Goal: Feedback & Contribution: Submit feedback/report problem

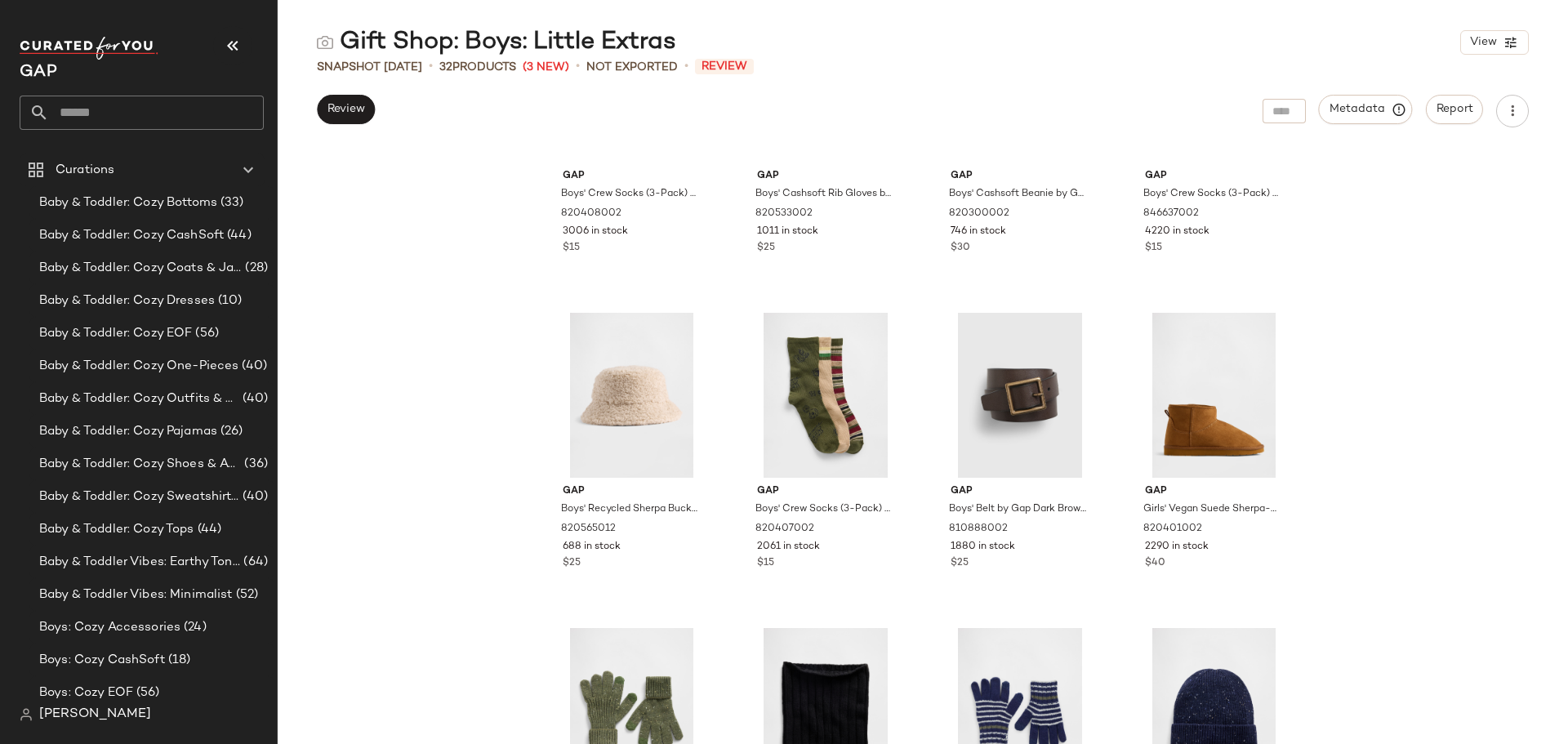
scroll to position [785, 0]
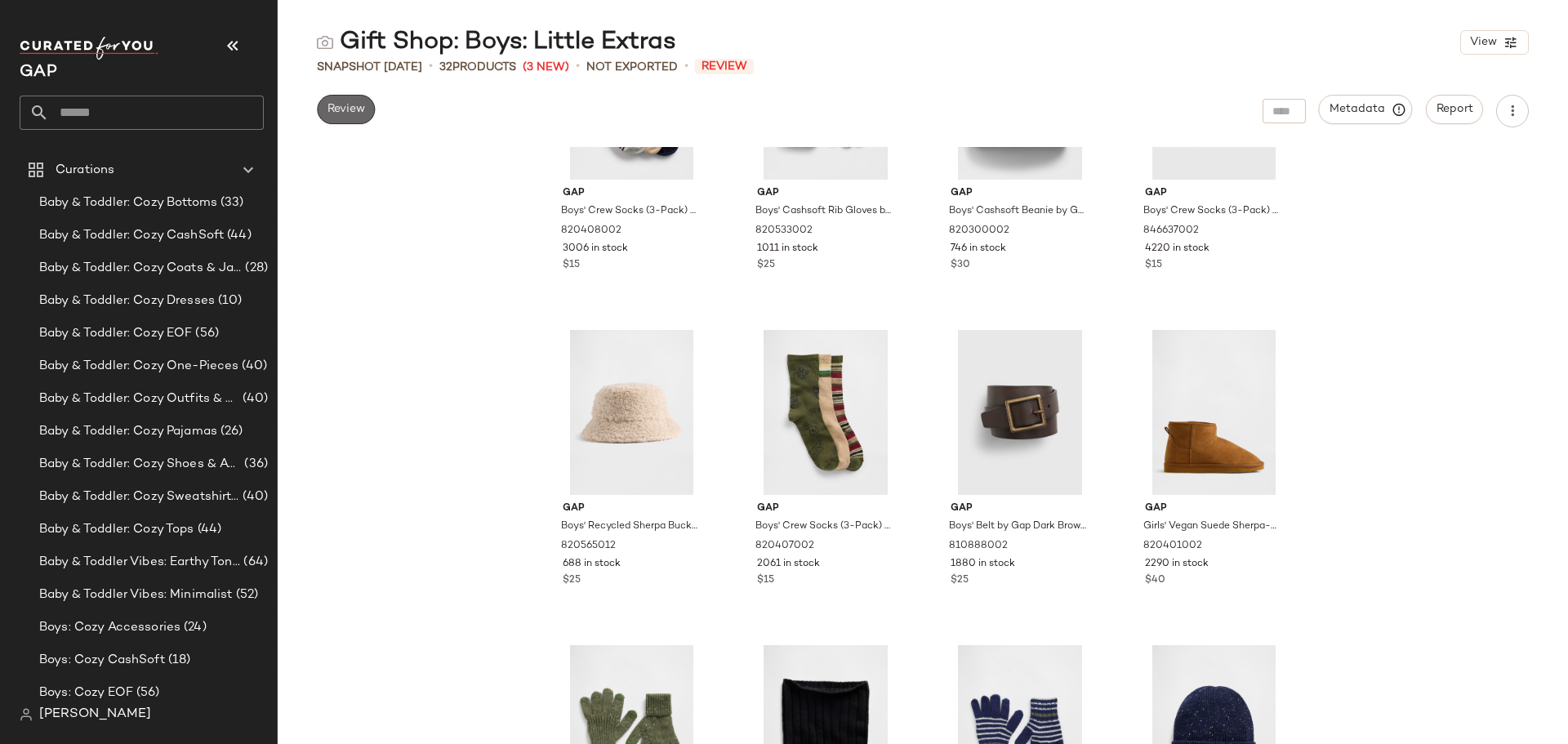
click at [350, 107] on span "Review" at bounding box center [346, 110] width 39 height 13
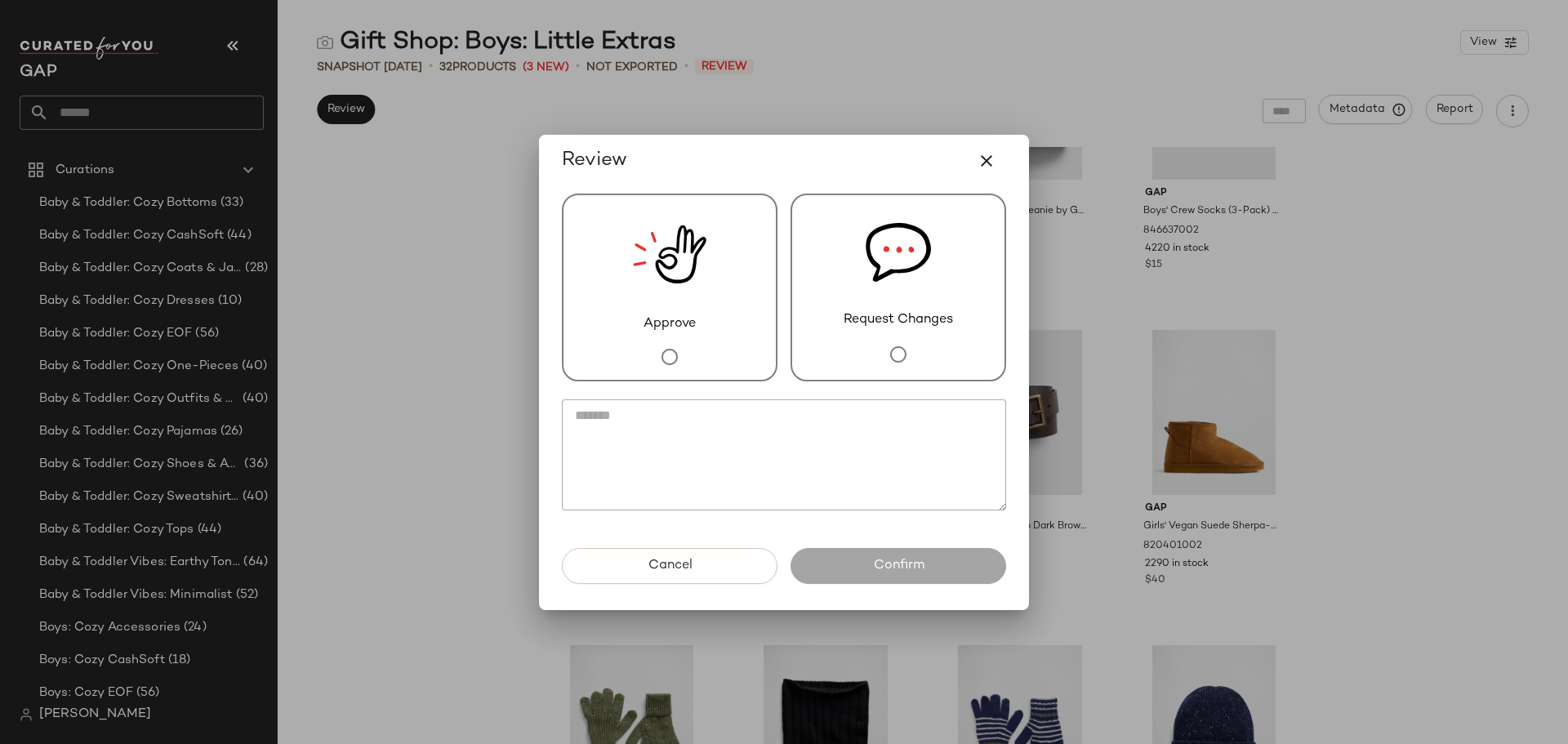
click at [595, 341] on div "Approve" at bounding box center [669, 287] width 216 height 188
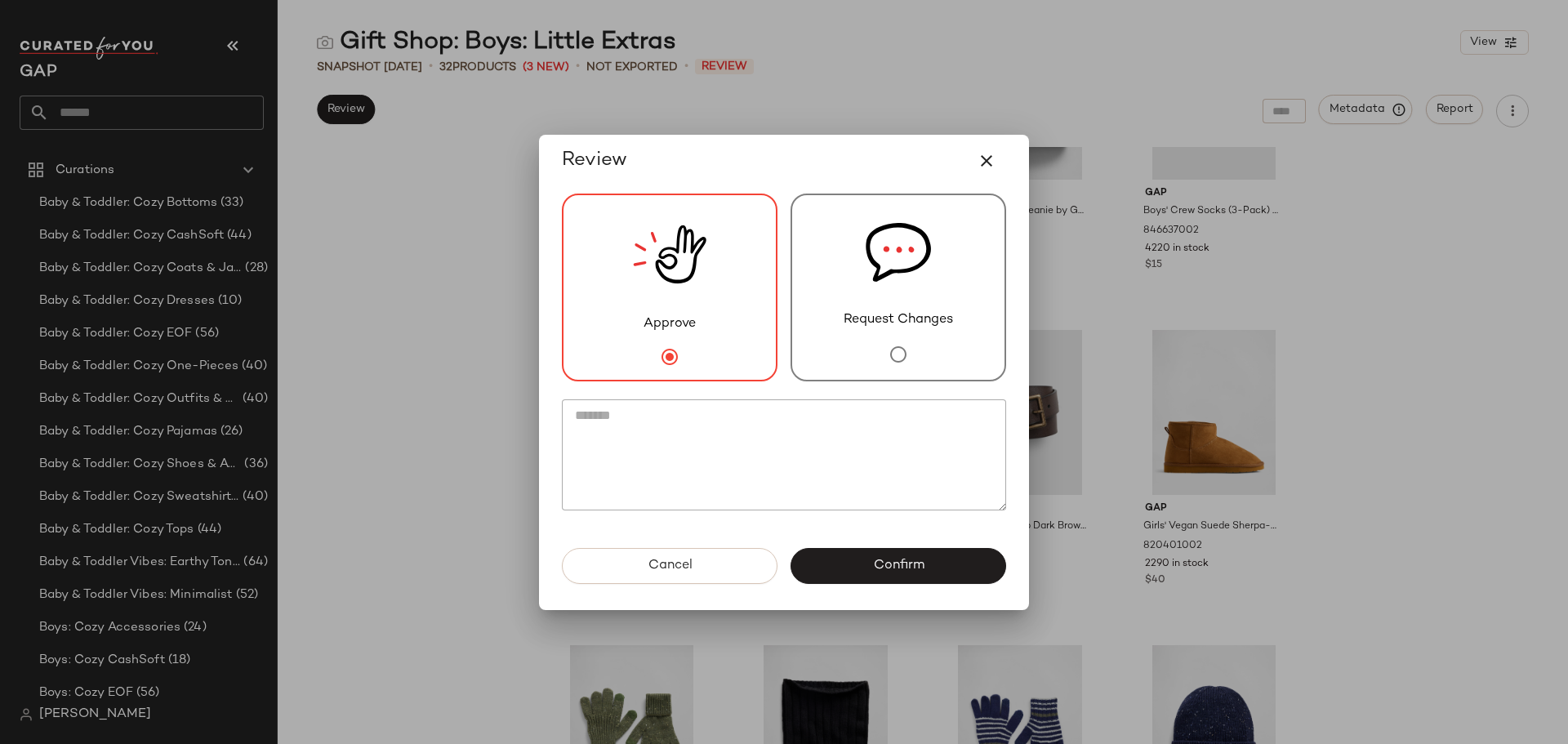
click at [889, 558] on span "Confirm" at bounding box center [898, 565] width 51 height 15
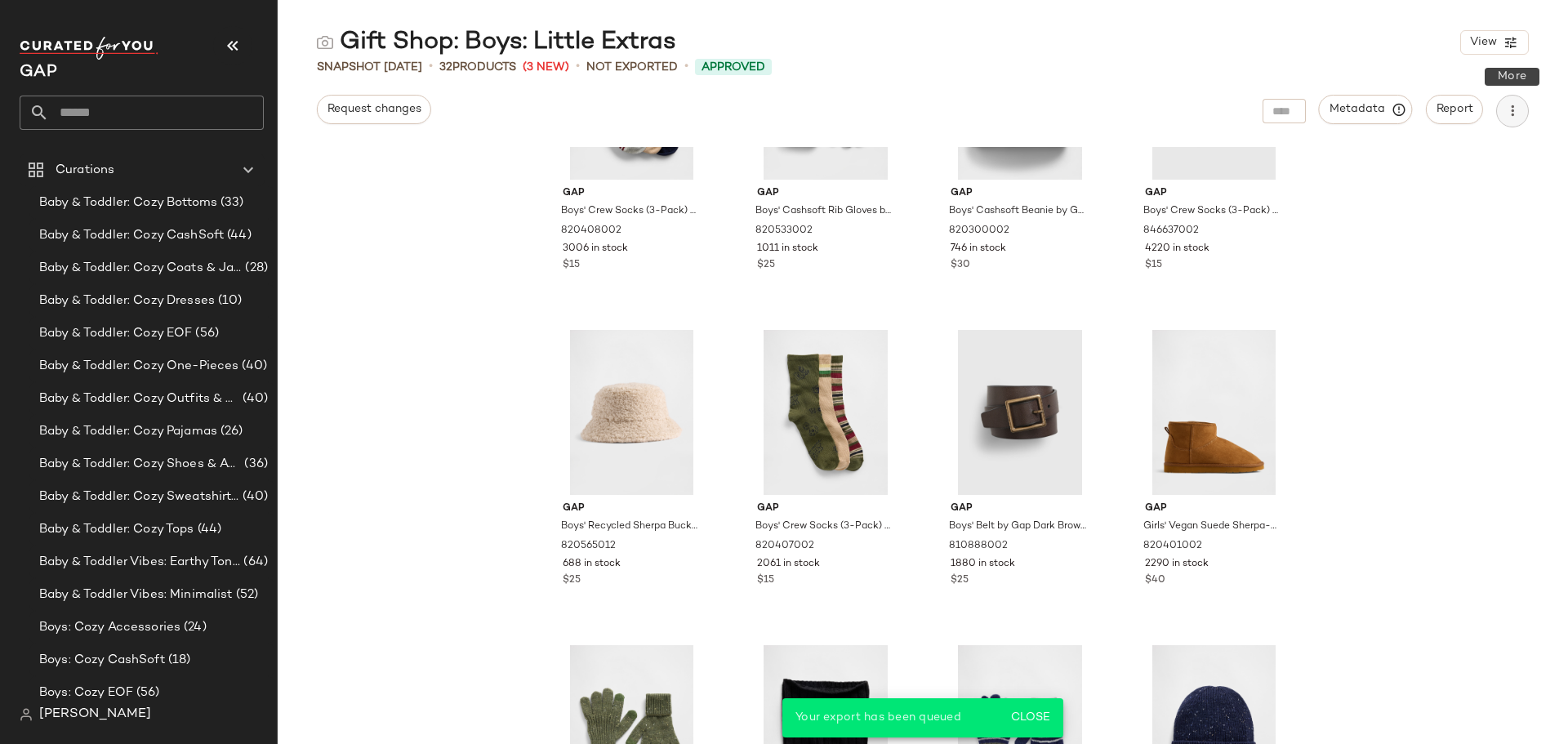
click at [1515, 109] on icon "button" at bounding box center [1512, 111] width 16 height 16
click at [1427, 156] on span "Download CSV" at bounding box center [1438, 158] width 154 height 17
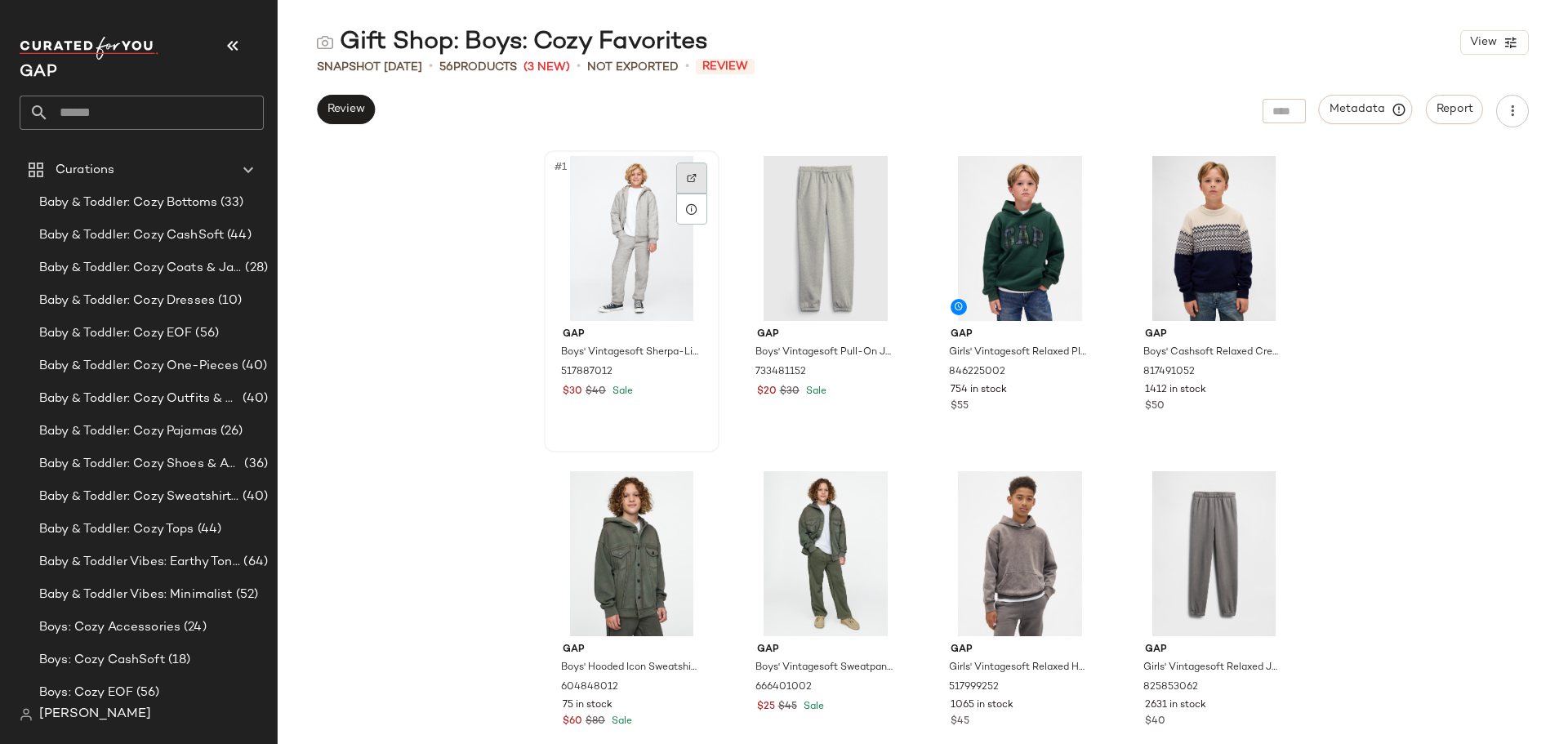
click at [694, 177] on div at bounding box center [691, 178] width 31 height 31
click at [888, 176] on div at bounding box center [886, 178] width 31 height 31
click at [681, 490] on div at bounding box center [691, 493] width 31 height 31
click at [883, 493] on img at bounding box center [886, 494] width 10 height 10
click at [353, 104] on span "Review" at bounding box center [346, 110] width 39 height 13
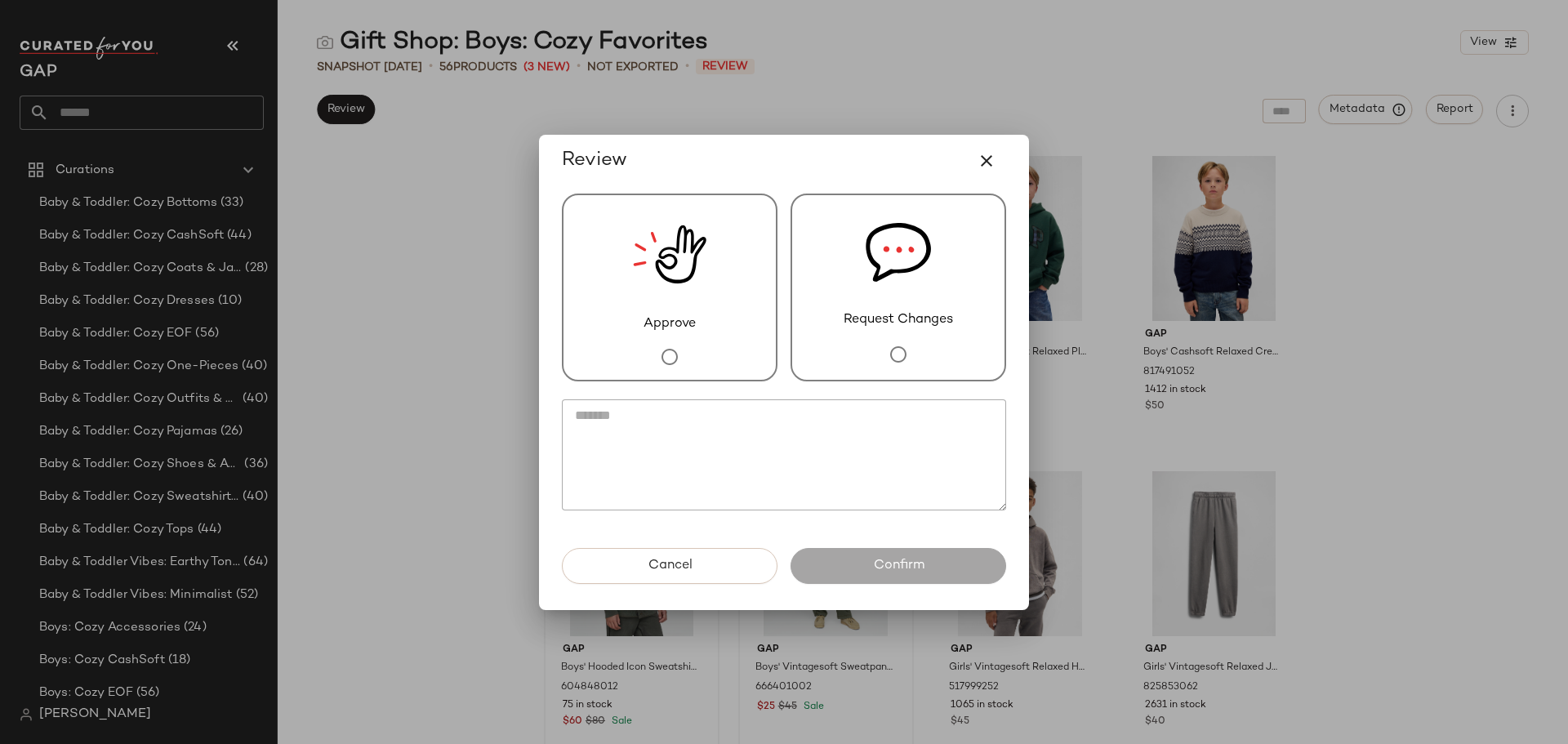
click at [957, 356] on div "Request Changes" at bounding box center [898, 287] width 216 height 188
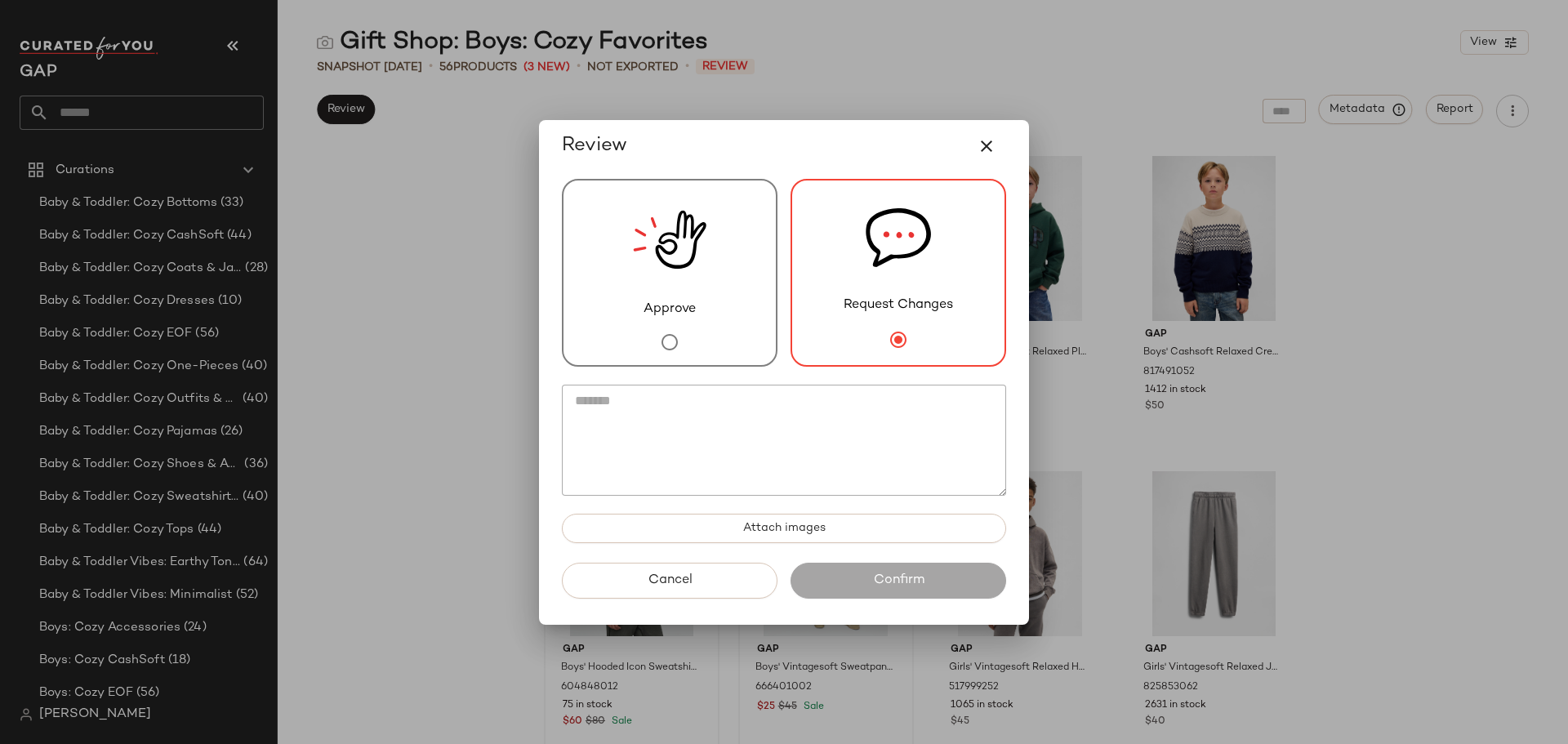
click at [825, 436] on textarea at bounding box center [784, 440] width 444 height 111
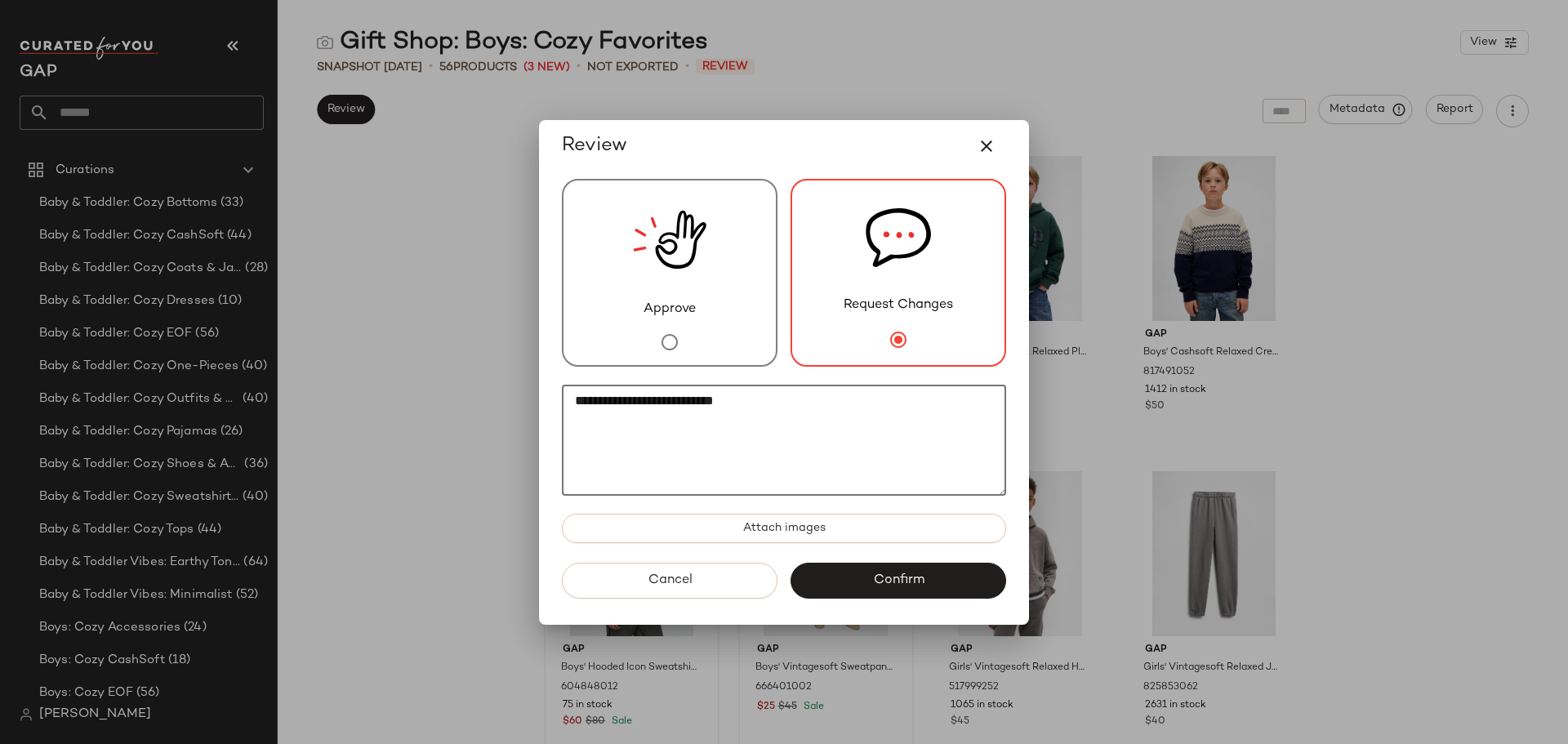
click at [742, 405] on textarea "**********" at bounding box center [784, 440] width 444 height 111
click at [886, 406] on textarea "**********" at bounding box center [784, 440] width 444 height 111
paste textarea "**********"
type textarea "**********"
drag, startPoint x: 974, startPoint y: 404, endPoint x: 560, endPoint y: 413, distance: 414.1
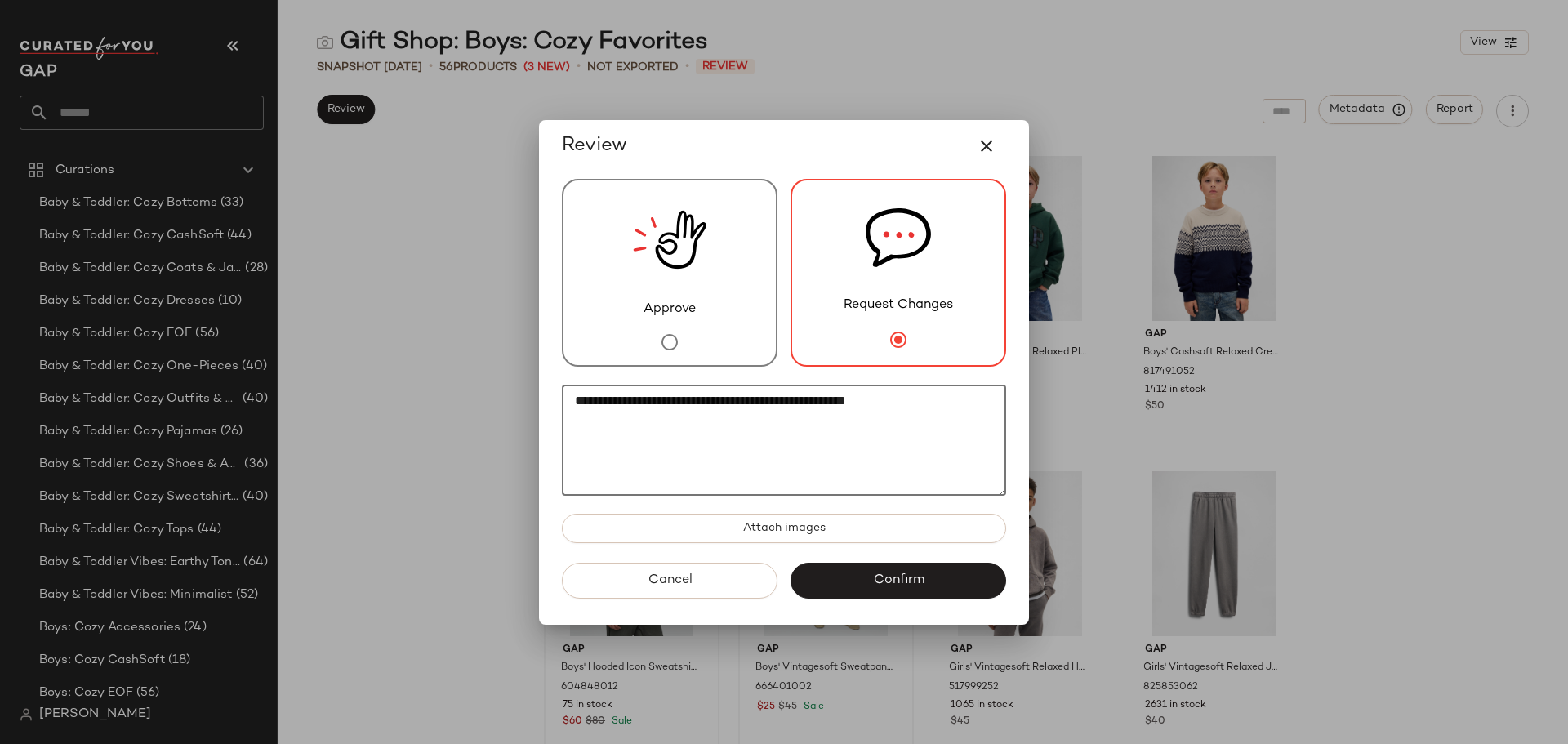
click at [560, 413] on div "**********" at bounding box center [784, 367] width 470 height 390
click at [996, 140] on button "button" at bounding box center [986, 146] width 39 height 39
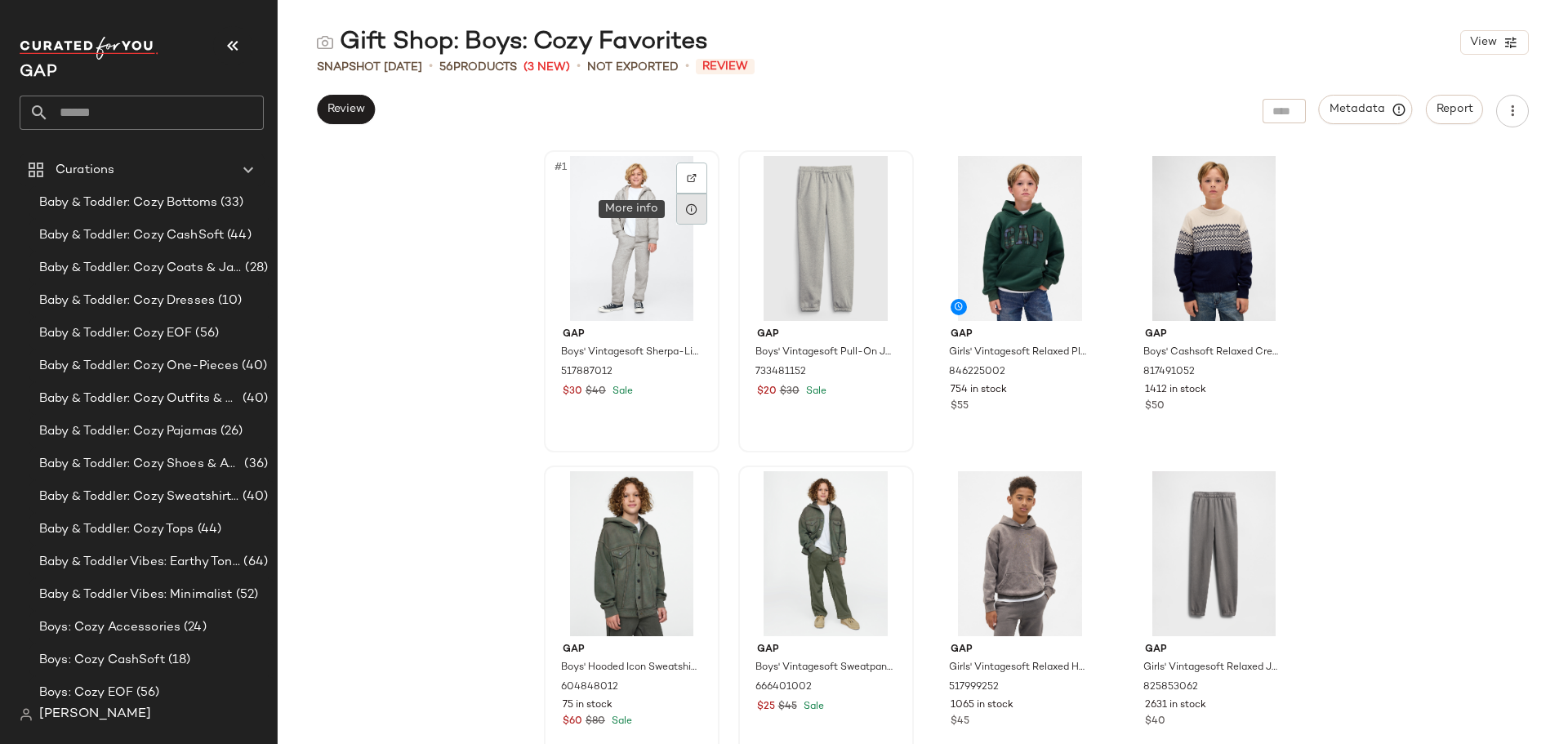
click at [687, 209] on icon at bounding box center [692, 209] width 13 height 13
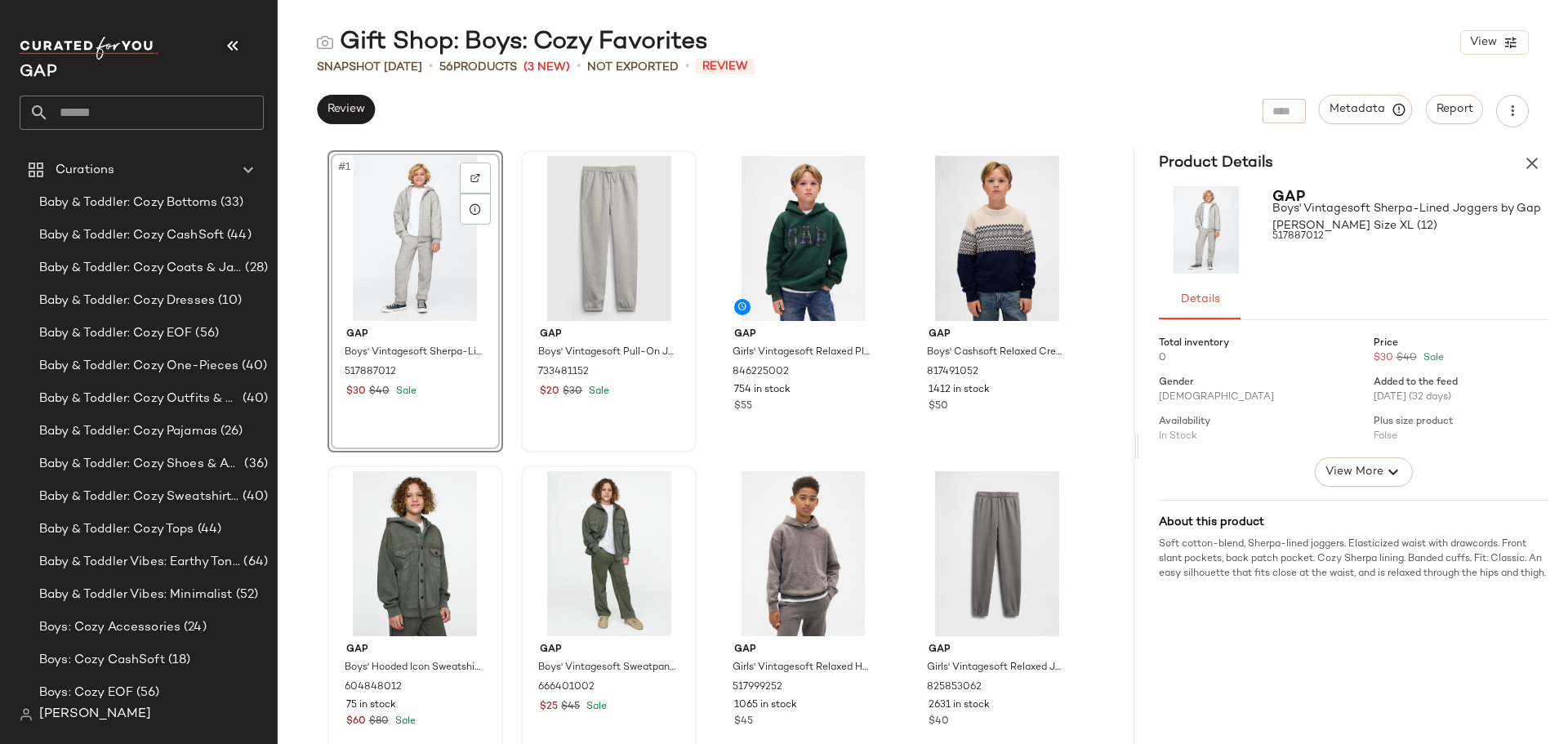
click at [1314, 238] on span "517887012" at bounding box center [1298, 237] width 51 height 15
click at [1313, 238] on span "517887012" at bounding box center [1298, 237] width 51 height 15
click at [1311, 240] on span "517887012" at bounding box center [1298, 237] width 51 height 15
click at [1306, 240] on span "517887012" at bounding box center [1298, 237] width 51 height 15
click at [1306, 237] on span "517887012" at bounding box center [1298, 237] width 51 height 15
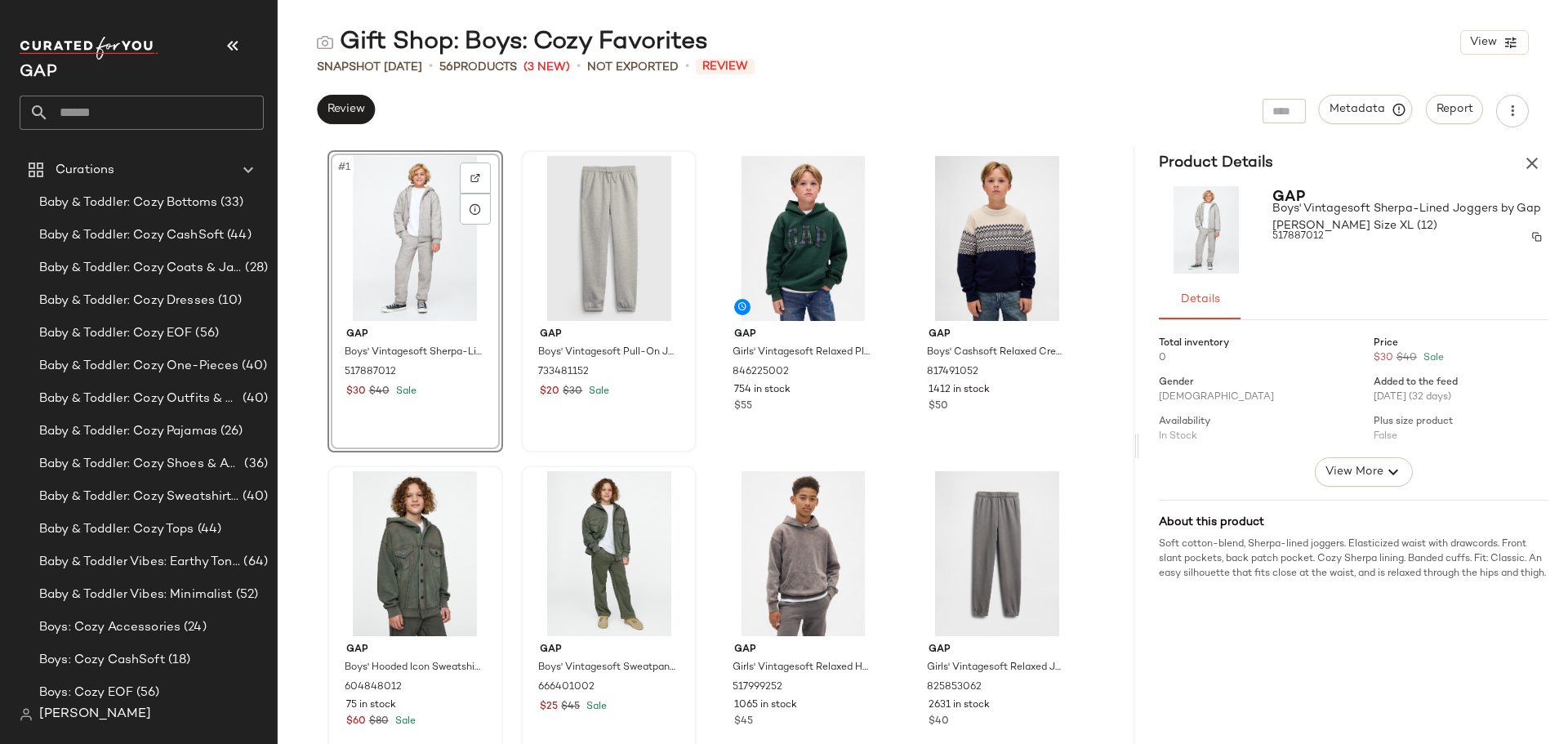
click at [1309, 234] on span "517887012" at bounding box center [1298, 237] width 51 height 15
copy span "517887012"
click at [668, 202] on icon at bounding box center [669, 209] width 13 height 13
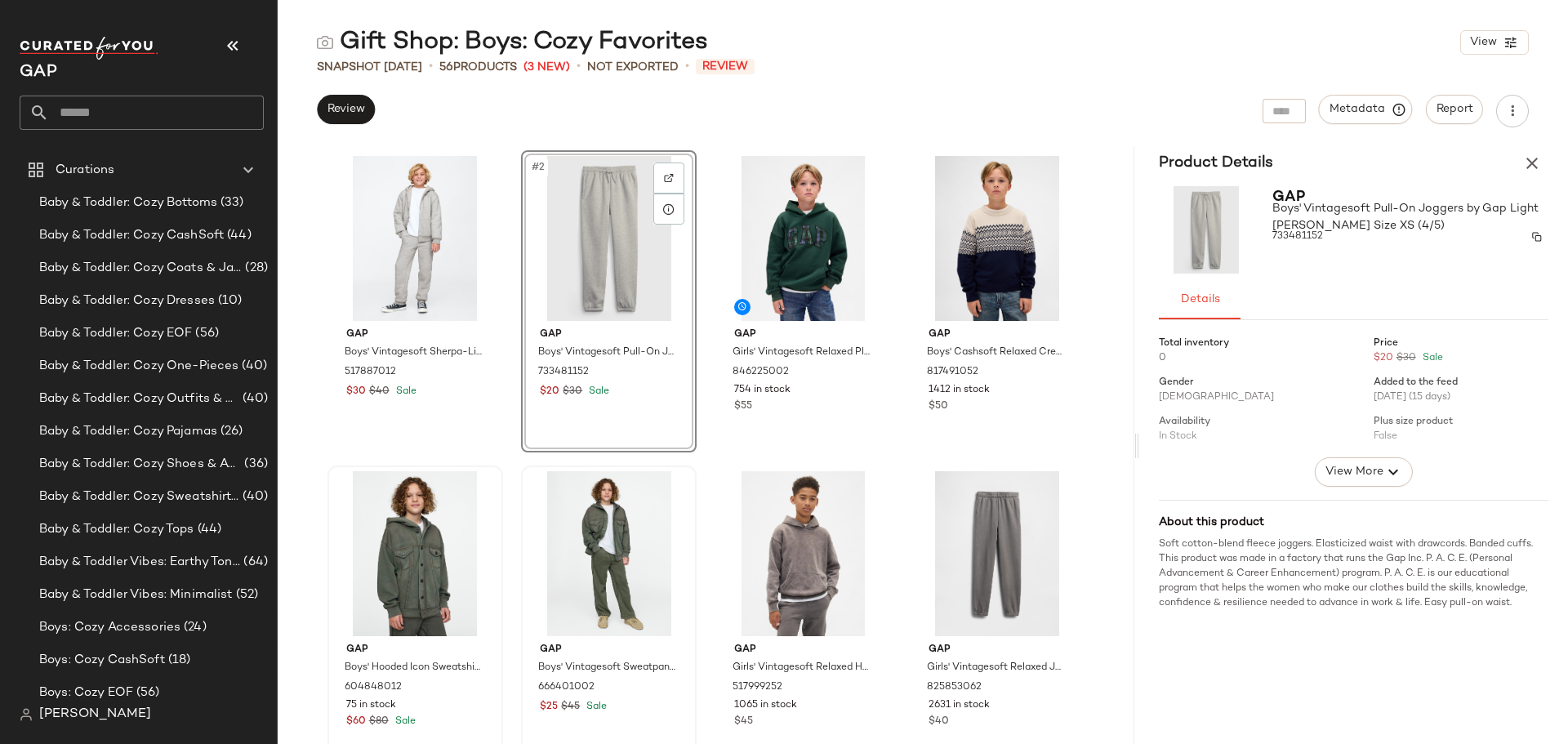
click at [1312, 238] on span "733481152" at bounding box center [1298, 237] width 50 height 15
copy span "733481152"
click at [475, 527] on icon at bounding box center [475, 525] width 13 height 13
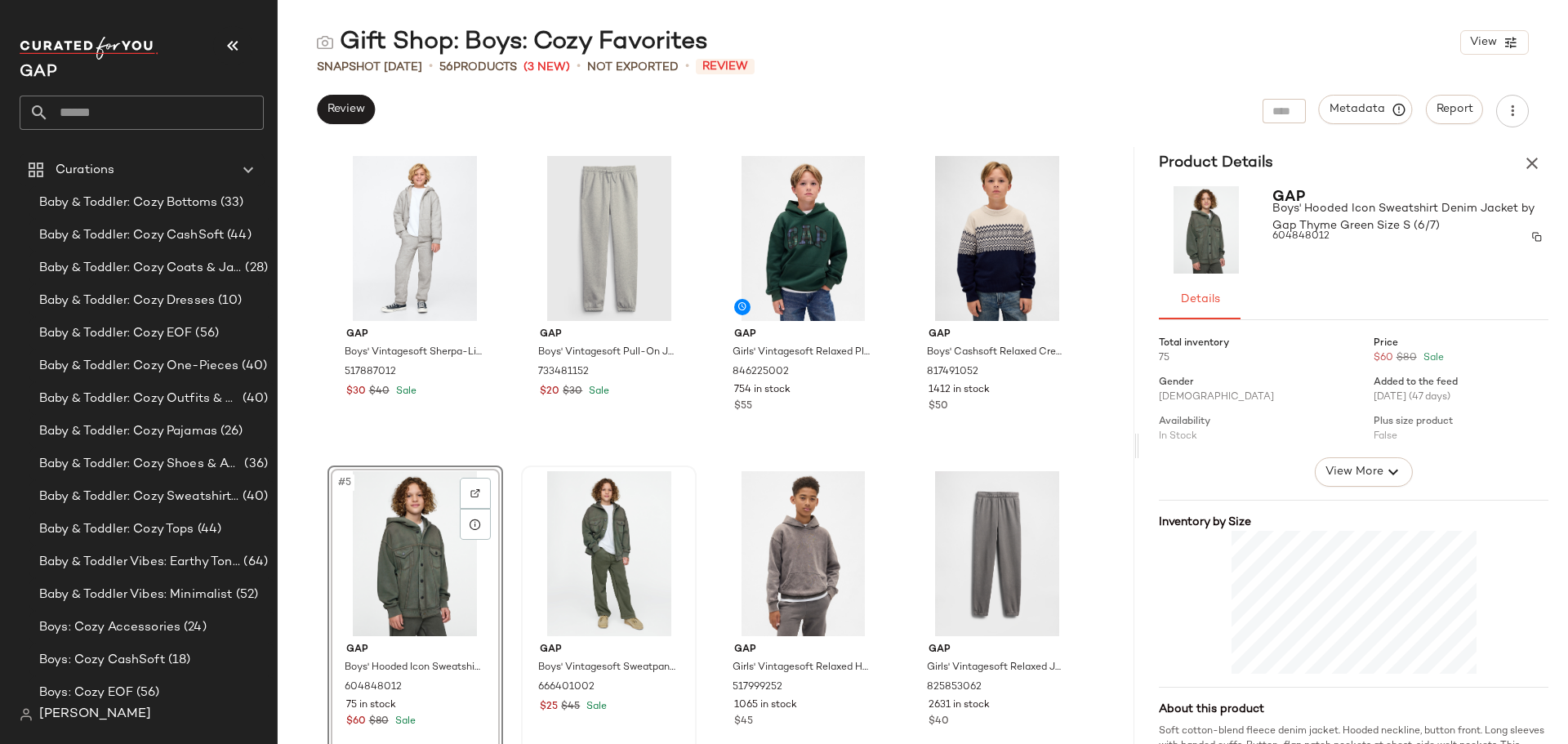
click at [1317, 238] on span "604848012" at bounding box center [1301, 237] width 57 height 15
click at [1316, 238] on span "604848012" at bounding box center [1301, 237] width 57 height 15
copy span "604848012"
click at [669, 522] on icon at bounding box center [669, 525] width 13 height 13
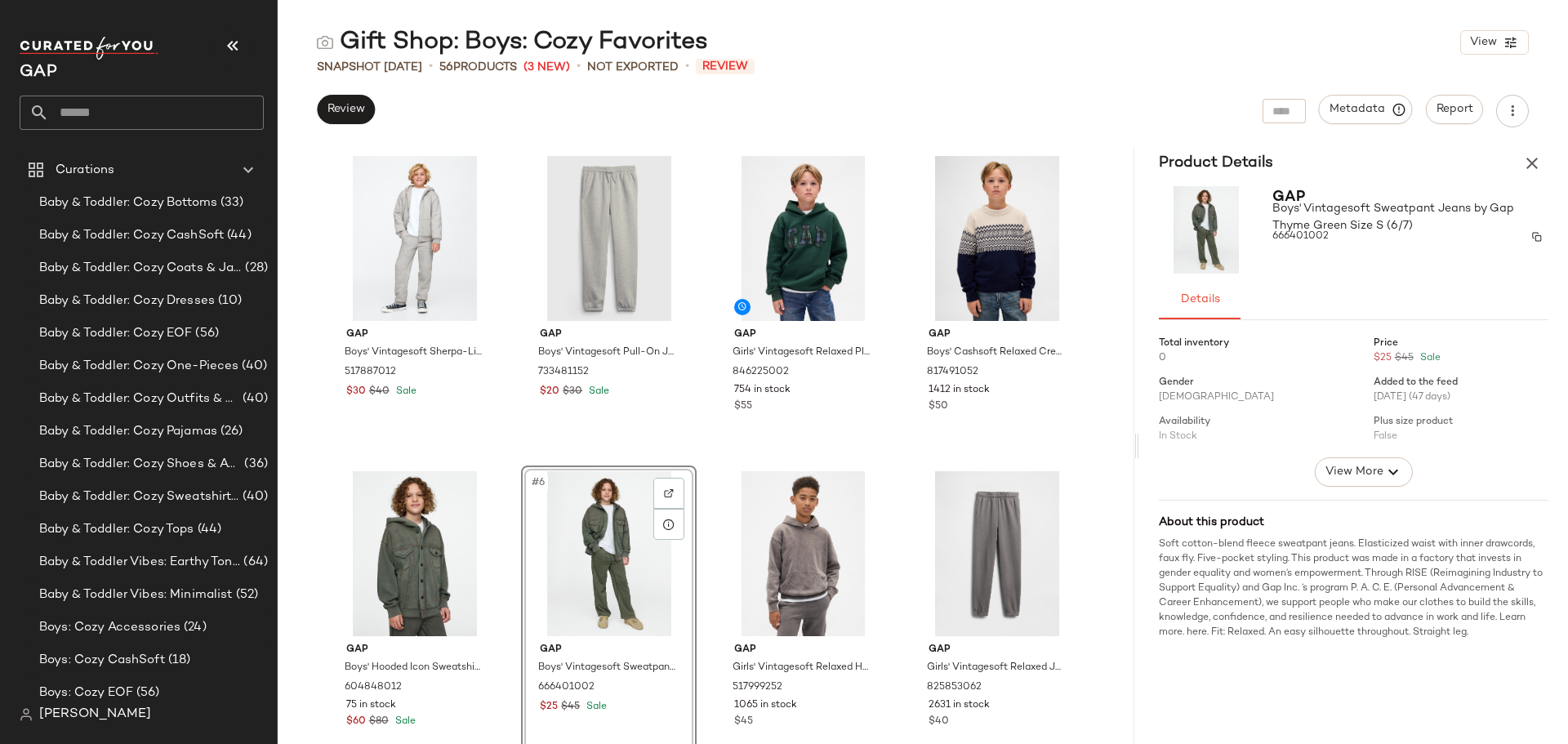
click at [1322, 238] on span "666401002" at bounding box center [1300, 237] width 56 height 15
click at [1319, 240] on span "666401002" at bounding box center [1300, 237] width 56 height 15
click at [1314, 238] on span "666401002" at bounding box center [1300, 237] width 56 height 15
copy span "666401002"
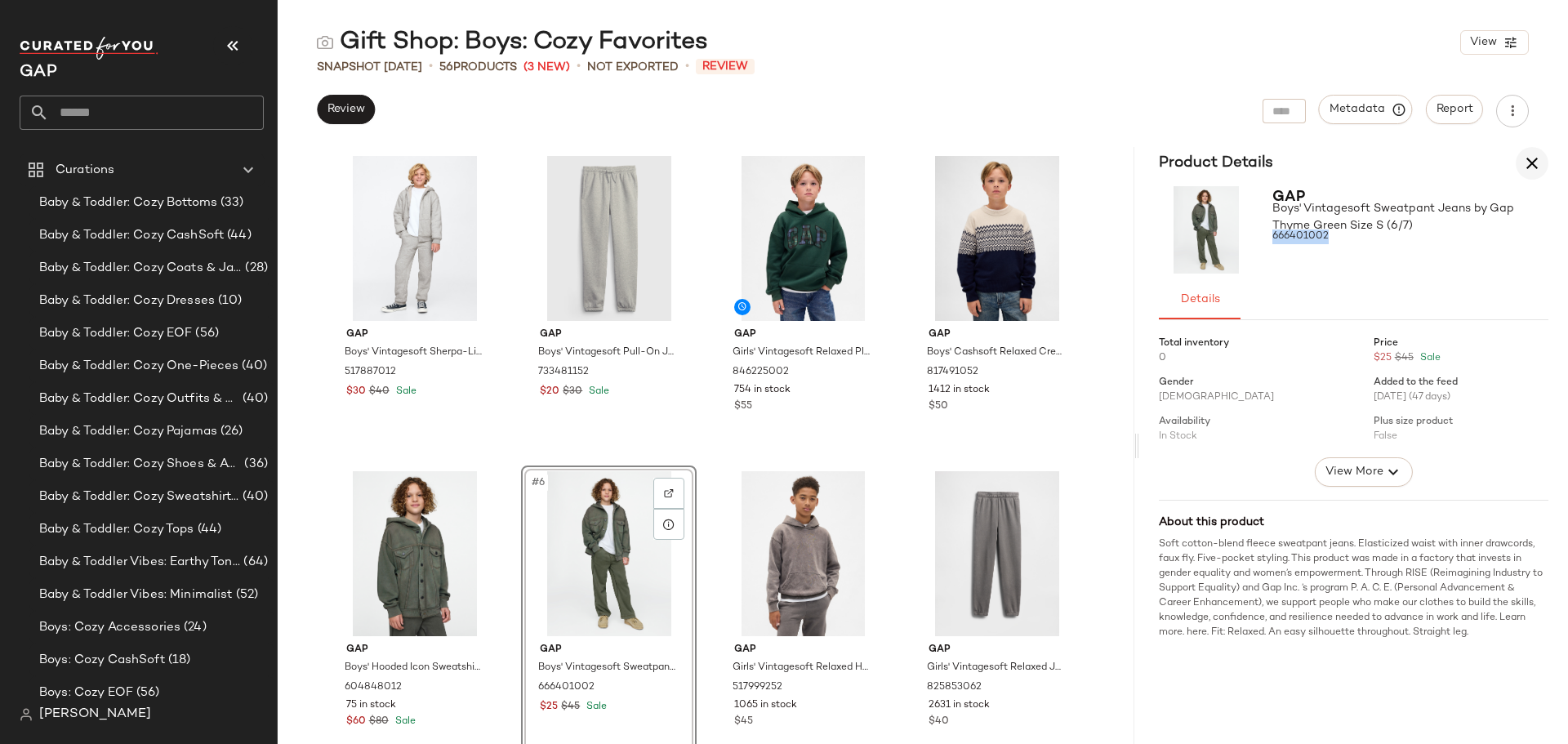
click at [1539, 163] on icon "button" at bounding box center [1532, 163] width 19 height 19
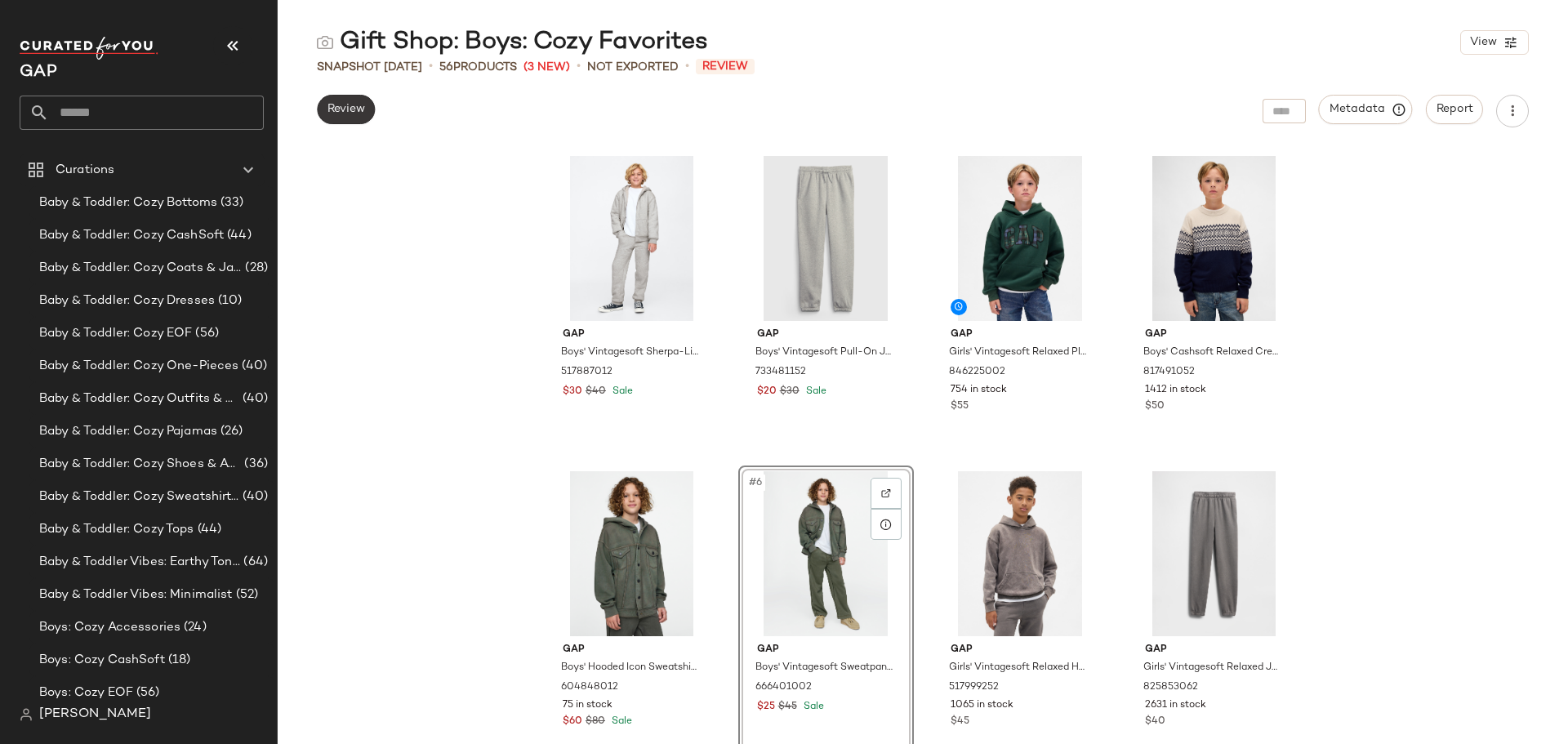
click at [349, 102] on button "Review" at bounding box center [345, 109] width 58 height 29
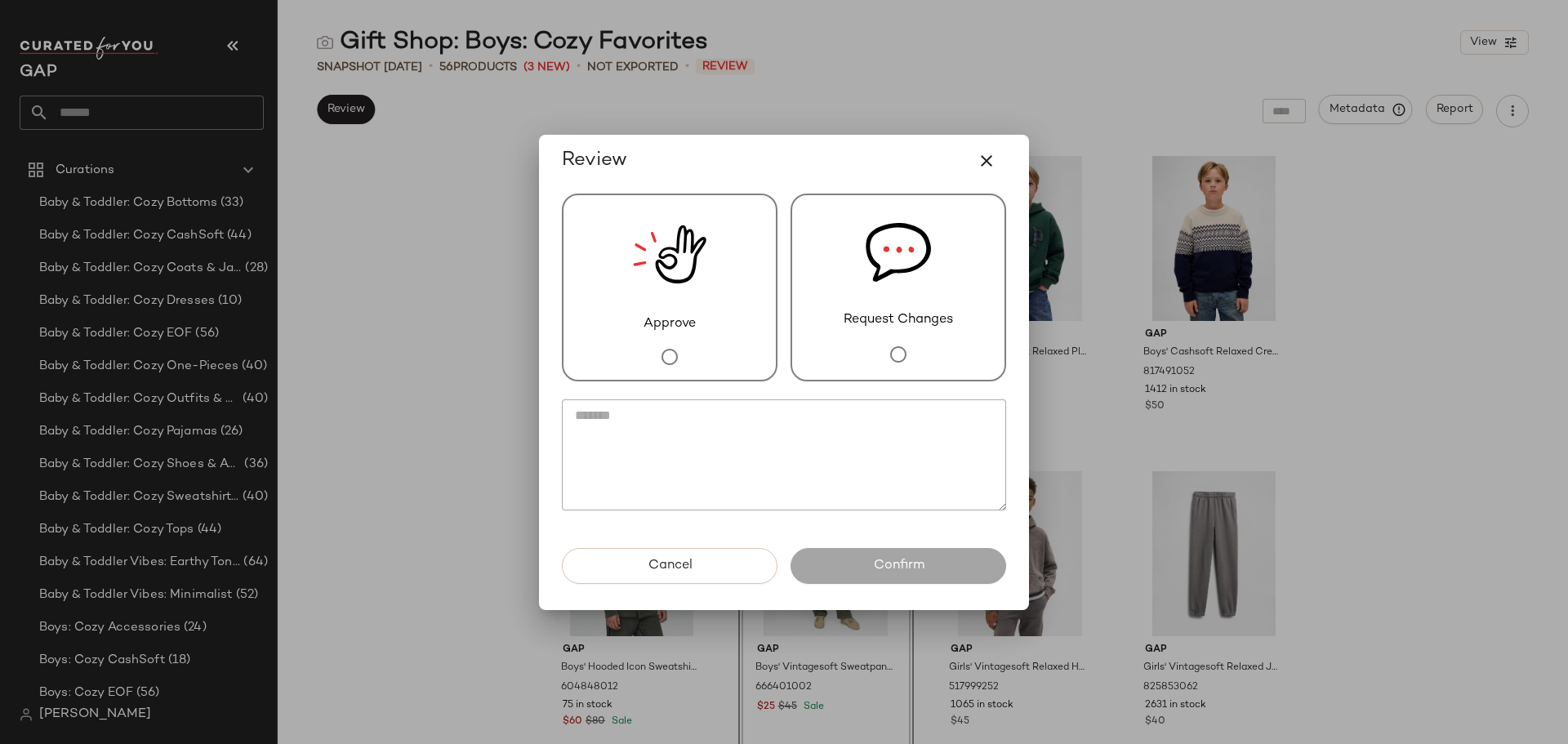
click at [908, 303] on img at bounding box center [899, 252] width 66 height 115
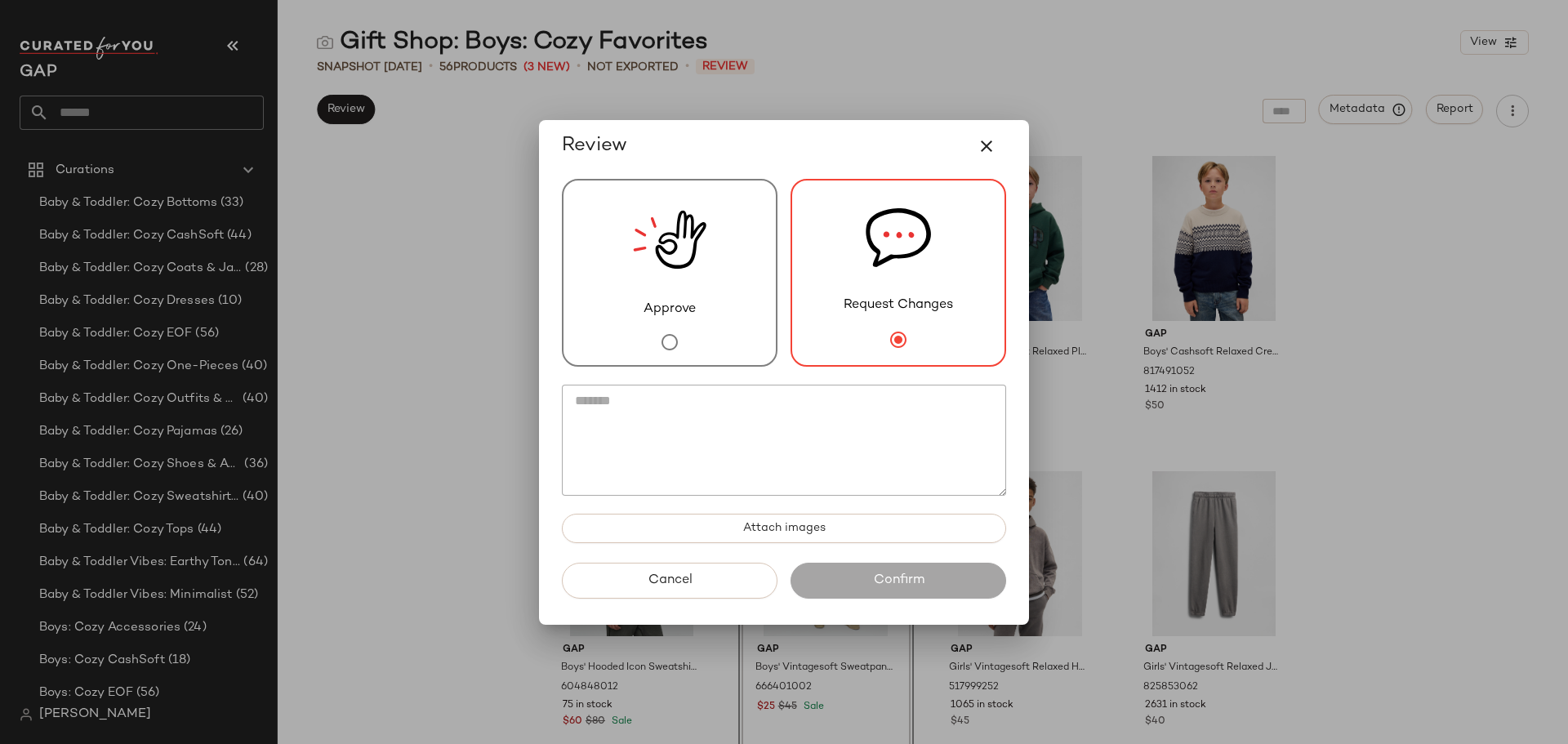
click at [852, 445] on textarea at bounding box center [784, 440] width 444 height 111
paste textarea "**********"
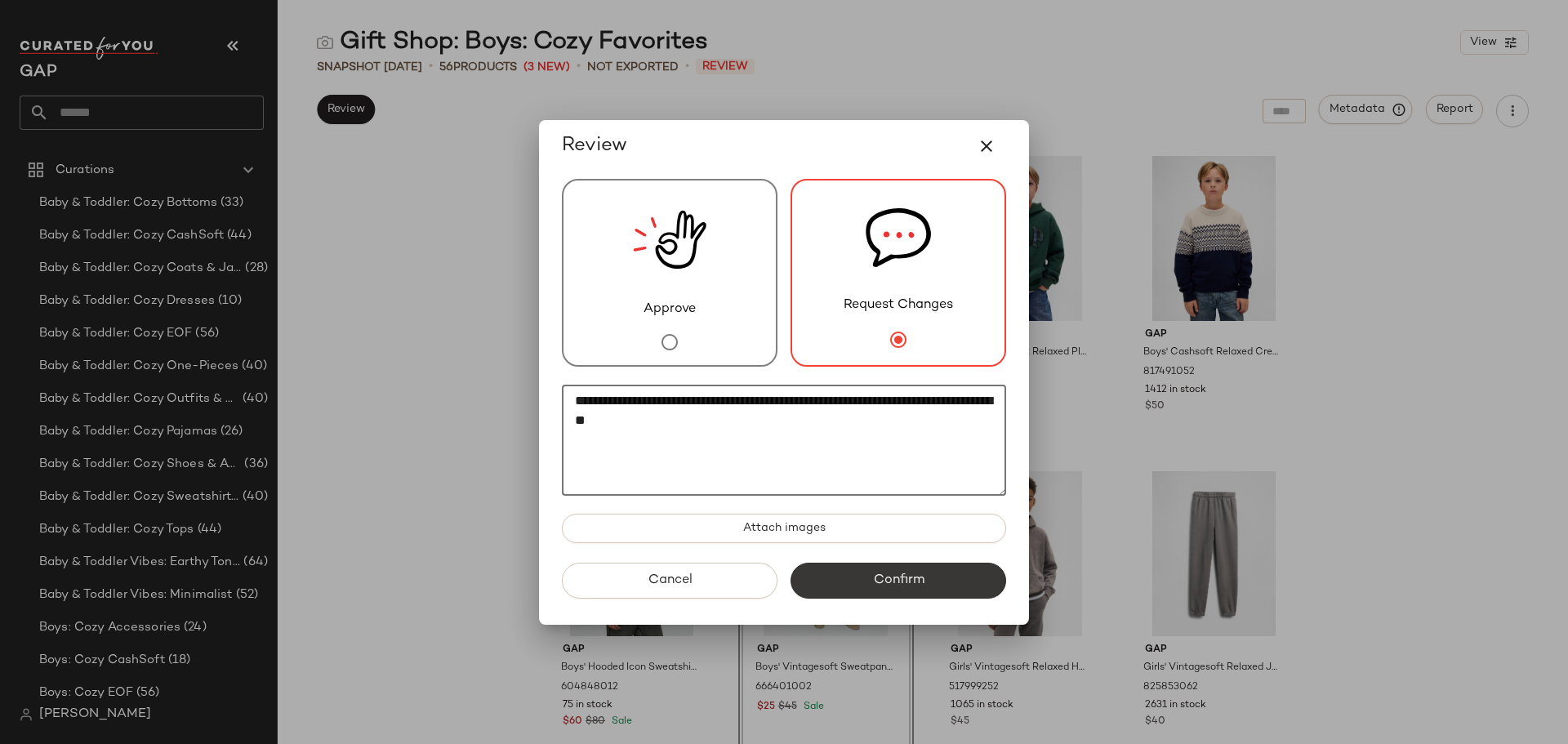
type textarea "**********"
click at [842, 580] on button "Confirm" at bounding box center [898, 580] width 216 height 36
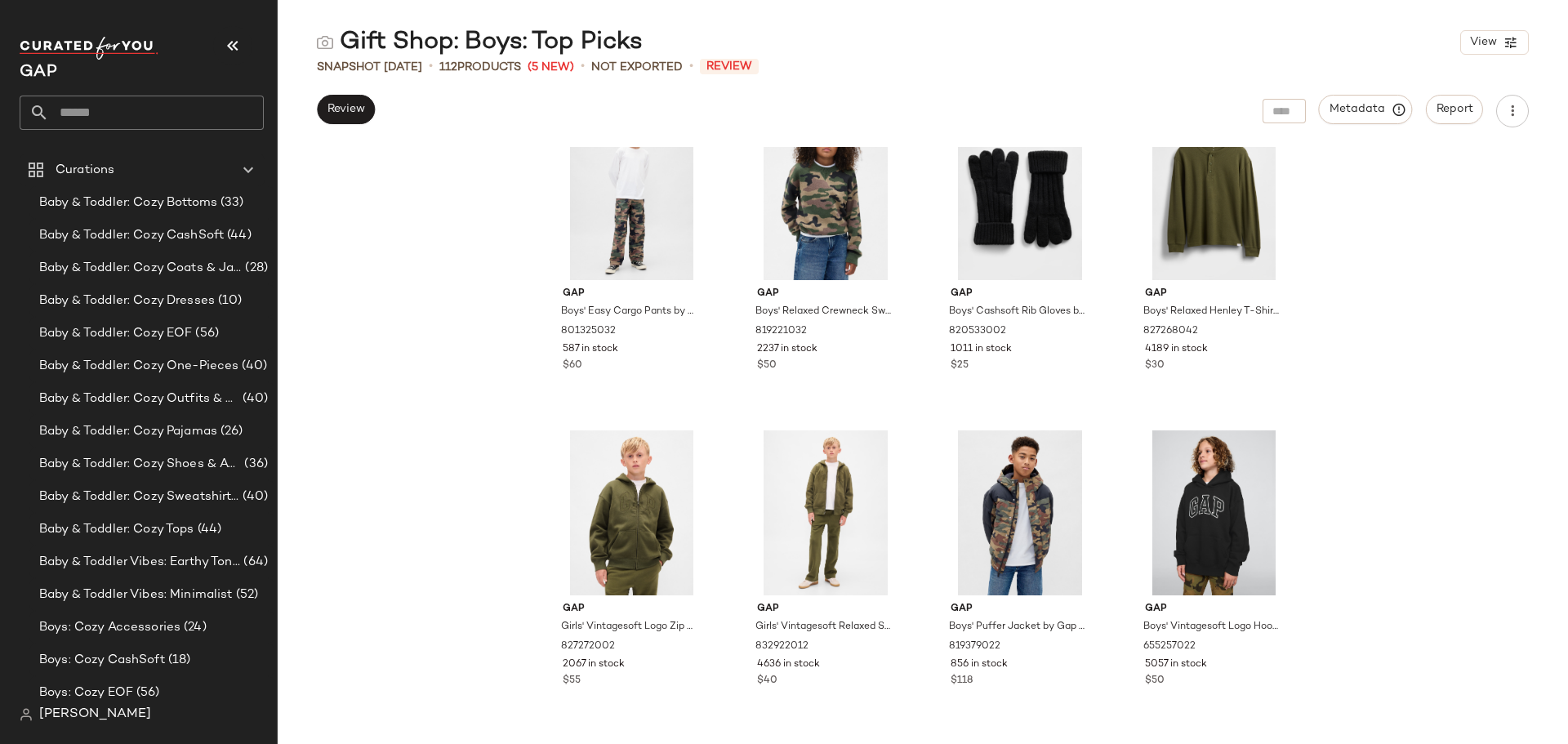
scroll to position [8233, 0]
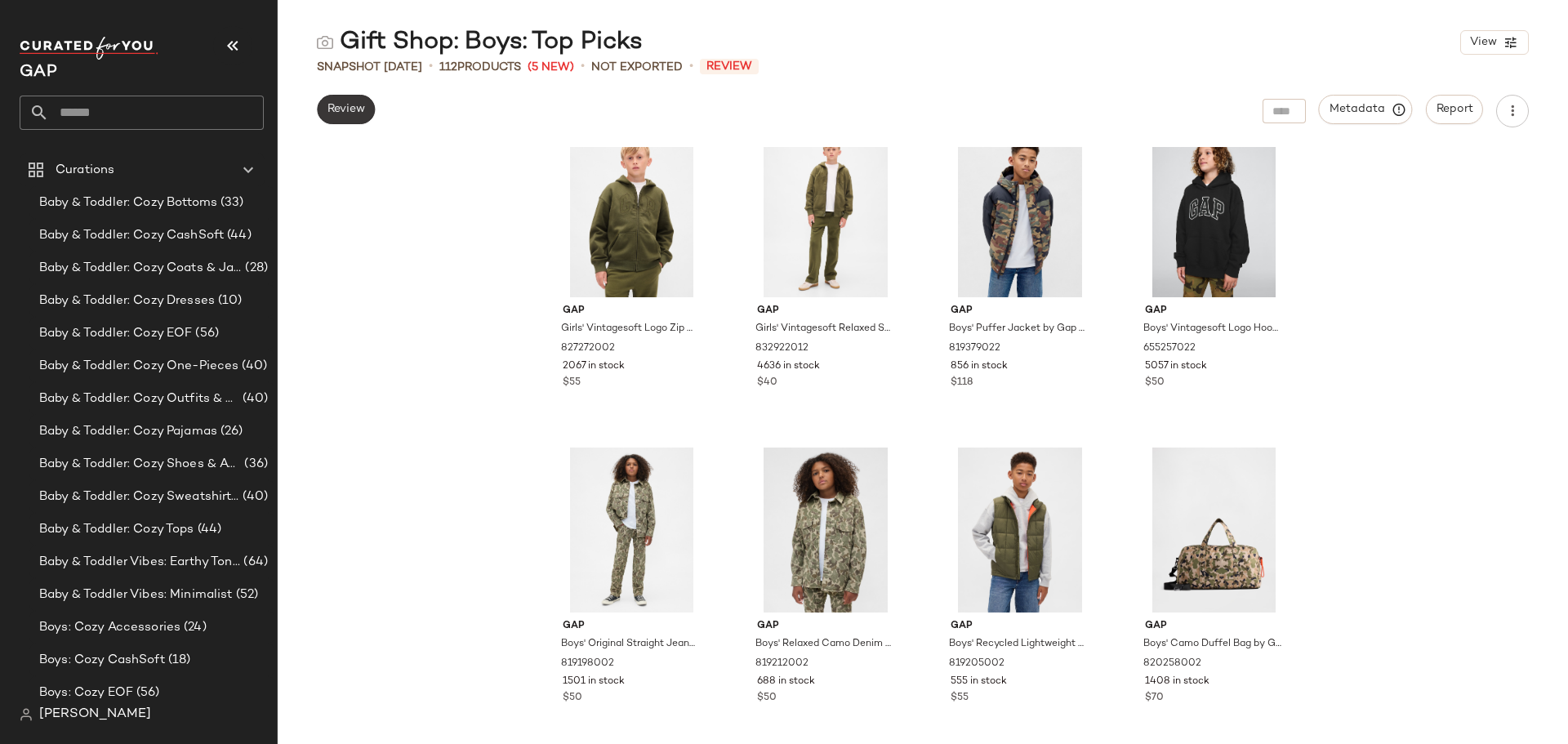
click at [336, 120] on button "Review" at bounding box center [345, 109] width 58 height 29
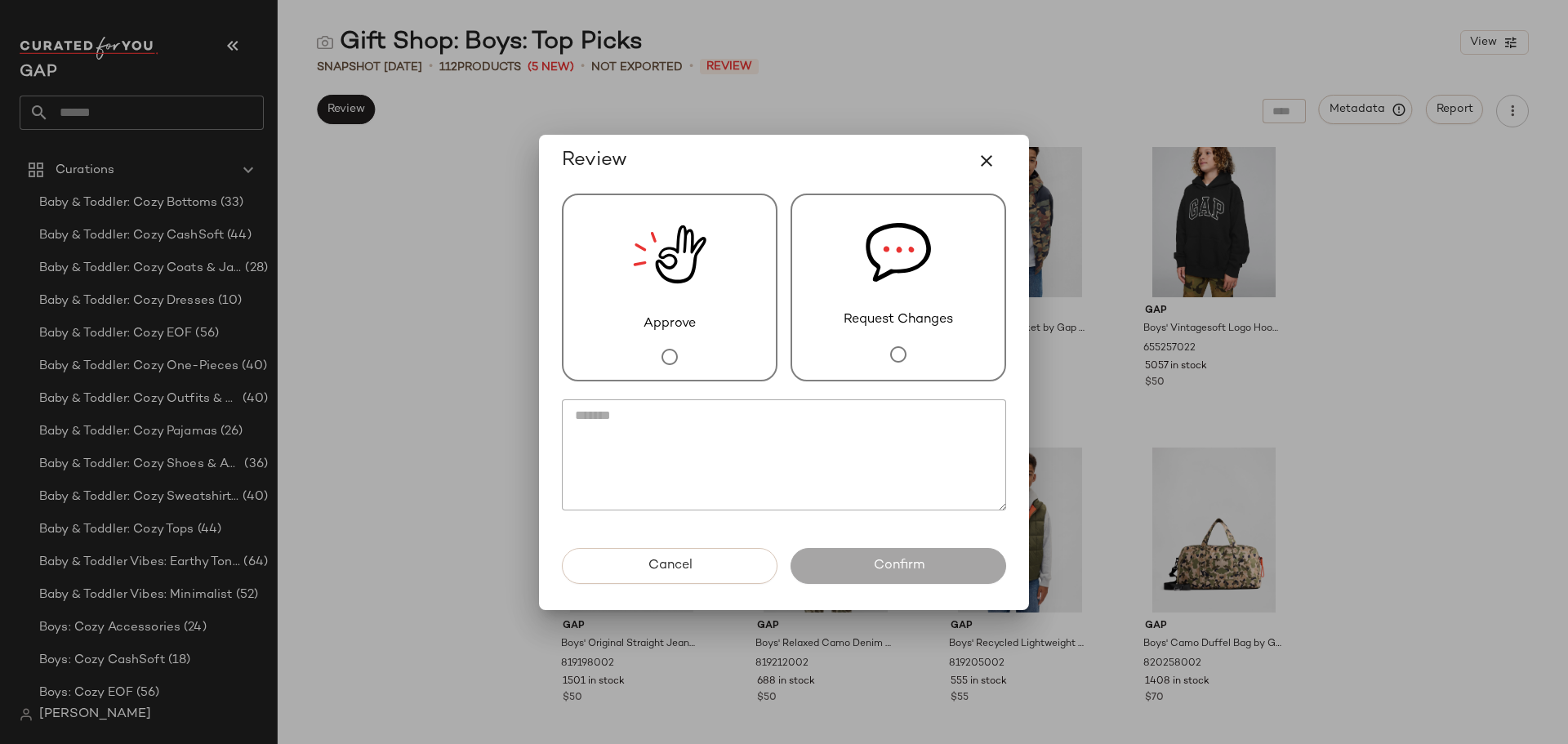
click at [705, 326] on div "Approve" at bounding box center [669, 287] width 216 height 188
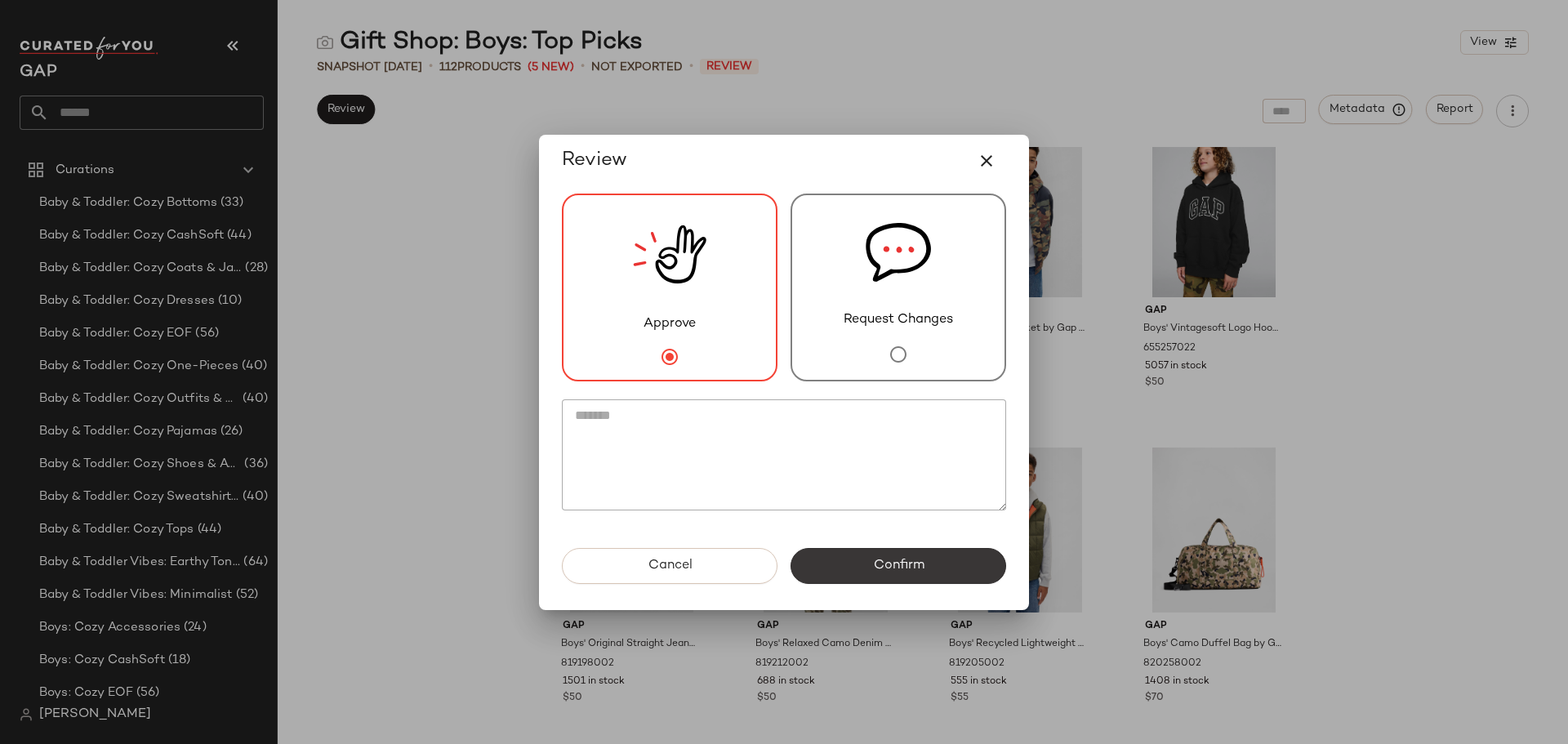
click at [873, 558] on span "Confirm" at bounding box center [898, 565] width 51 height 15
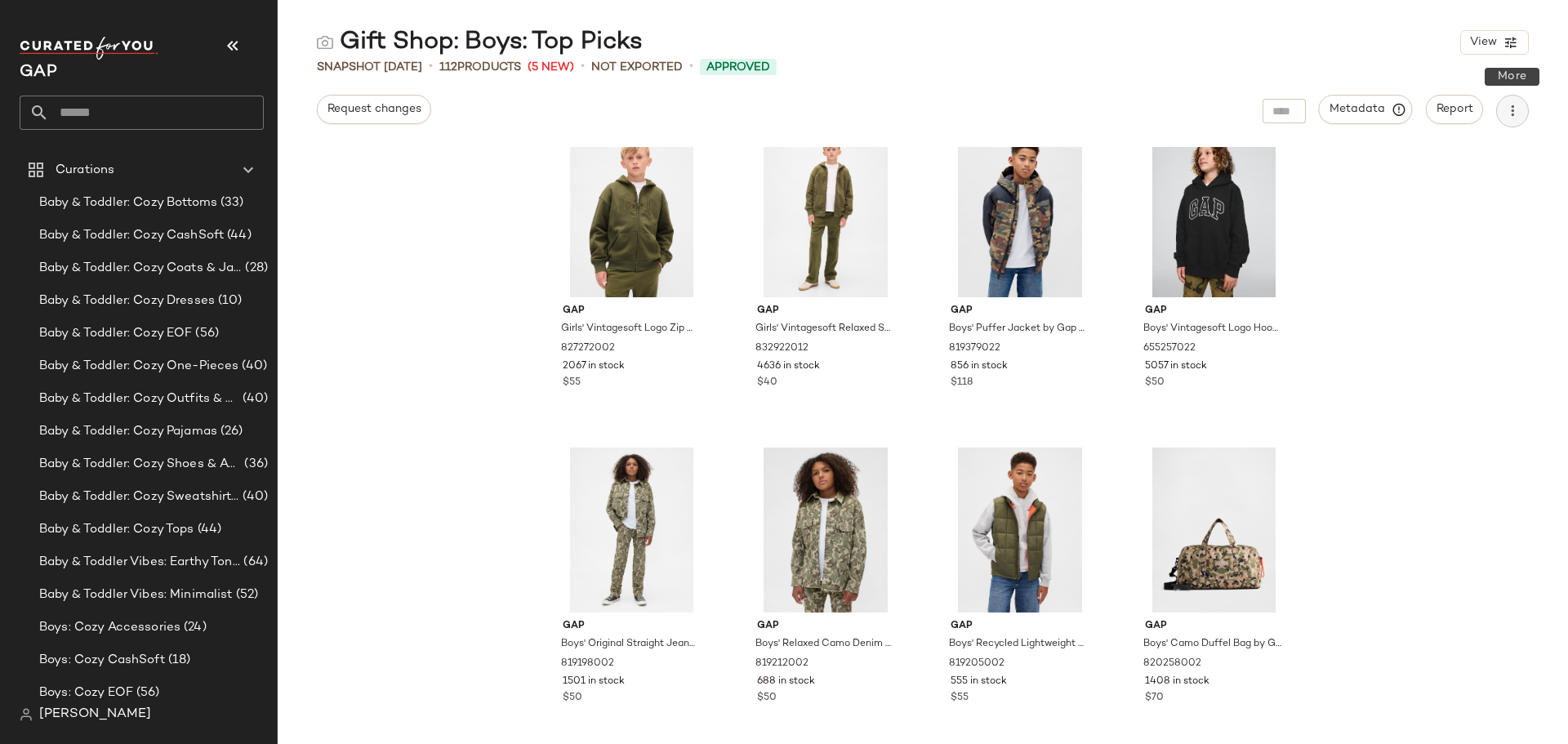
click at [1523, 100] on button "button" at bounding box center [1513, 111] width 33 height 33
click at [1376, 172] on div "Download CSV" at bounding box center [1426, 157] width 202 height 39
